Goal: Obtain resource: Download file/media

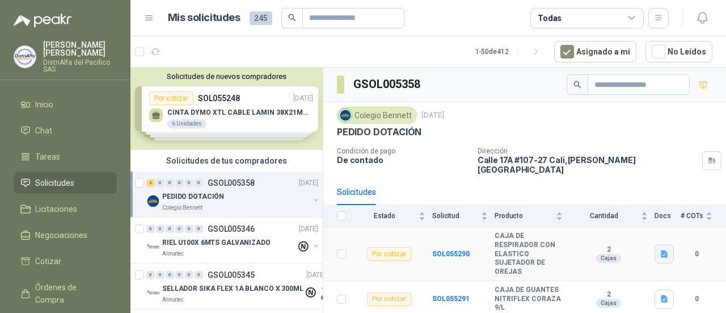
click at [665, 250] on icon "button" at bounding box center [664, 253] width 7 height 7
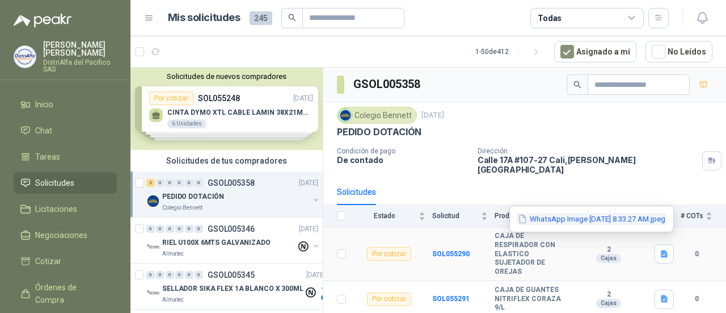
click at [630, 220] on button "WhatsApp Image [DATE] 8.33.27 AM.jpeg" at bounding box center [592, 219] width 150 height 12
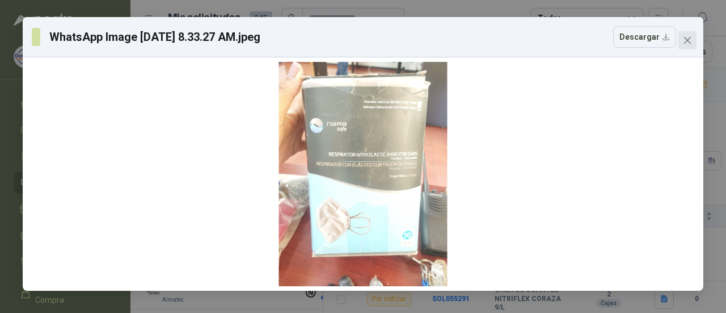
click at [685, 40] on icon "close" at bounding box center [687, 40] width 9 height 9
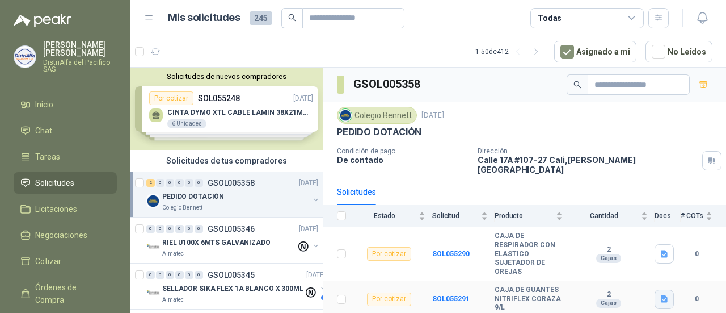
click at [662, 295] on icon "button" at bounding box center [664, 298] width 7 height 7
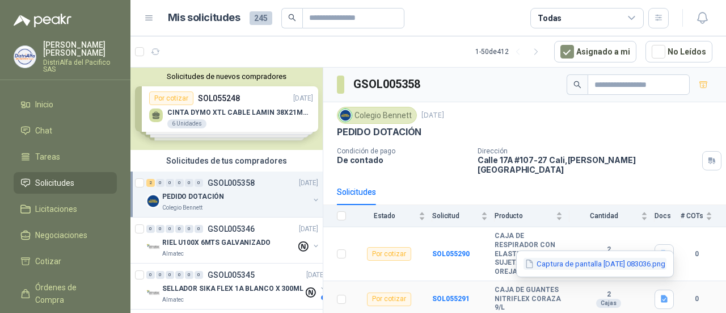
click at [546, 264] on button "Captura de pantalla [DATE] 083036.png" at bounding box center [595, 264] width 143 height 12
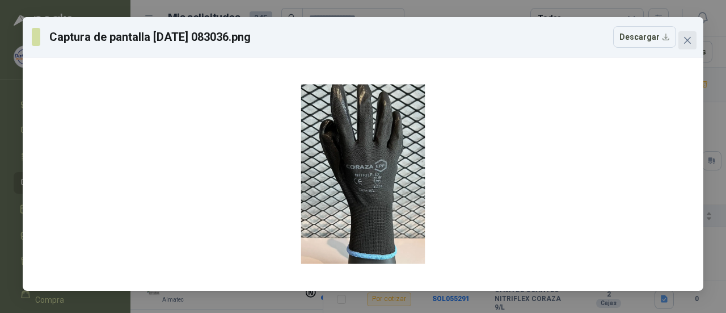
click at [688, 37] on icon "close" at bounding box center [687, 40] width 9 height 9
